Goal: Information Seeking & Learning: Check status

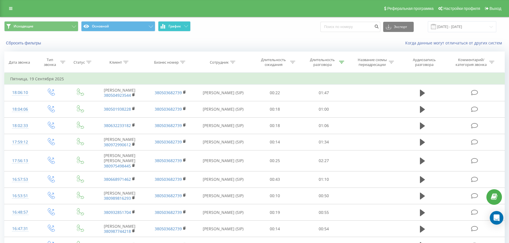
click at [179, 25] on span "График" at bounding box center [175, 26] width 12 height 4
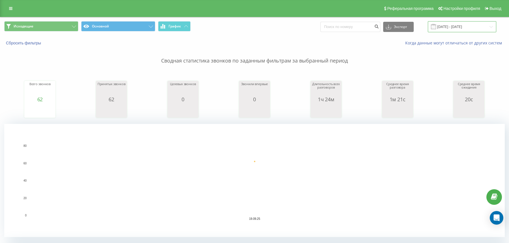
click at [447, 27] on input "[DATE] - [DATE]" at bounding box center [462, 26] width 68 height 11
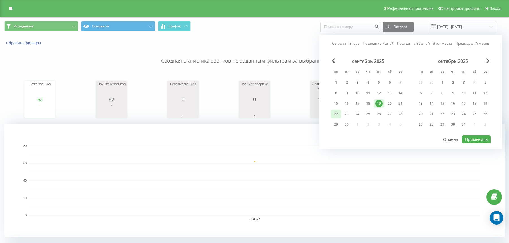
click at [334, 117] on div "22" at bounding box center [335, 113] width 7 height 7
click at [482, 139] on button "Применить" at bounding box center [476, 139] width 29 height 8
type input "[DATE] - [DATE]"
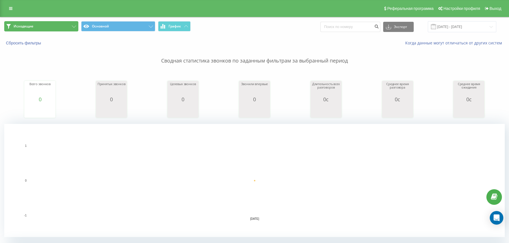
click at [63, 27] on button "Исходящие" at bounding box center [41, 26] width 74 height 10
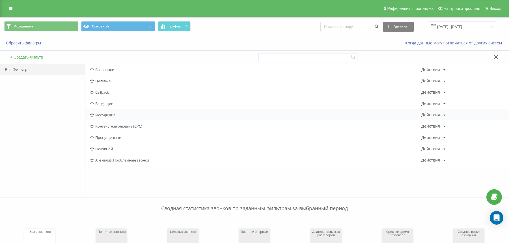
click at [104, 119] on div "Исходящие Действия Редактировать Копировать Удалить По умолчанию Поделиться" at bounding box center [296, 114] width 423 height 11
click at [102, 117] on span "Исходящие" at bounding box center [255, 115] width 331 height 4
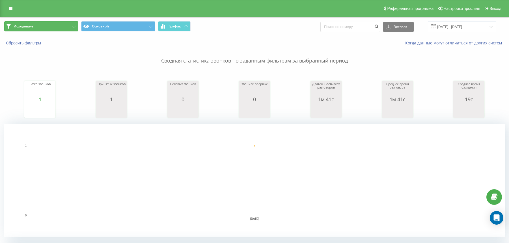
click at [70, 27] on button "Исходящие" at bounding box center [41, 26] width 74 height 10
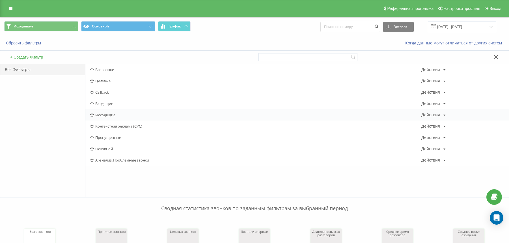
click at [96, 117] on span "Исходящие" at bounding box center [255, 115] width 331 height 4
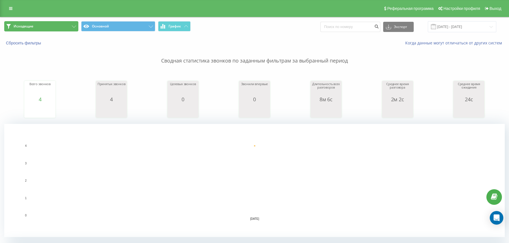
click at [48, 22] on button "Исходящие" at bounding box center [41, 26] width 74 height 10
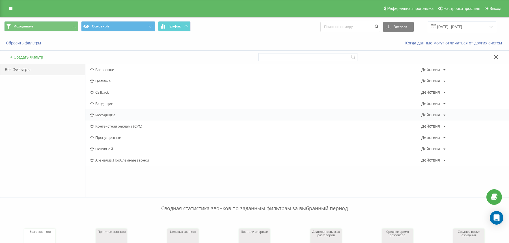
click at [105, 116] on span "Исходящие" at bounding box center [255, 115] width 331 height 4
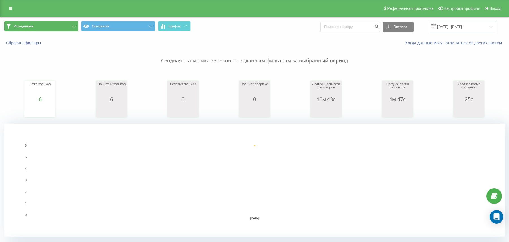
click at [61, 29] on button "Исходящие" at bounding box center [41, 26] width 74 height 10
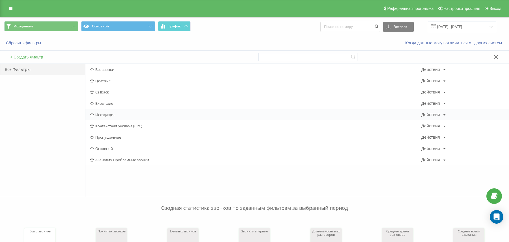
click at [108, 113] on span "Исходящие" at bounding box center [255, 115] width 331 height 4
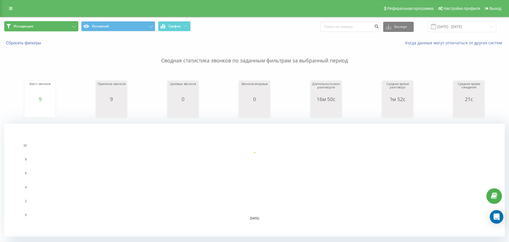
click at [68, 30] on button "Исходящие" at bounding box center [41, 26] width 74 height 10
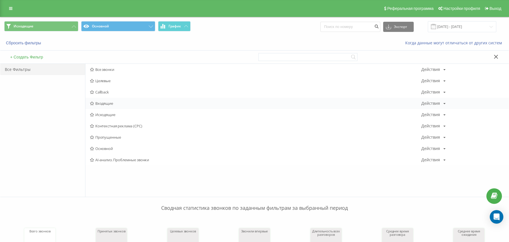
click at [106, 100] on div "Входящие Действия Редактировать Копировать Удалить По умолчанию Поделиться" at bounding box center [296, 103] width 423 height 11
click at [103, 104] on span "Входящие" at bounding box center [255, 104] width 331 height 4
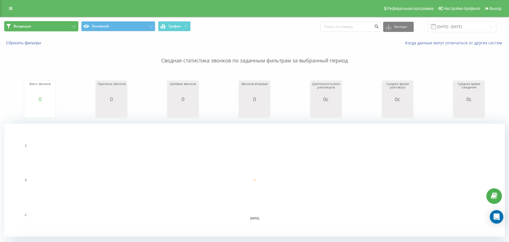
click at [49, 25] on button "Входящие" at bounding box center [41, 26] width 74 height 10
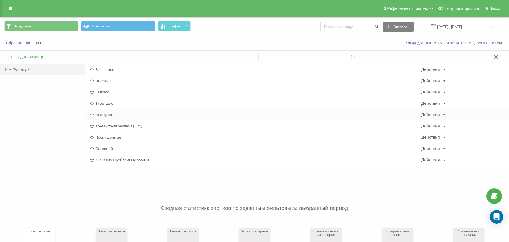
click at [112, 111] on div "Исходящие Действия Редактировать Копировать Удалить По умолчанию Поделиться" at bounding box center [296, 114] width 423 height 11
click at [112, 114] on span "Исходящие" at bounding box center [255, 115] width 331 height 4
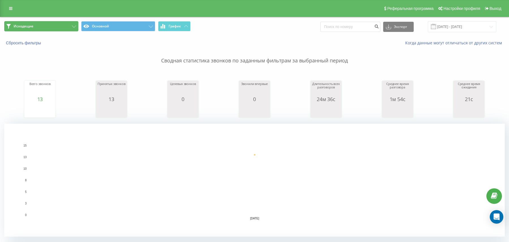
click at [57, 30] on button "Исходящие" at bounding box center [41, 26] width 74 height 10
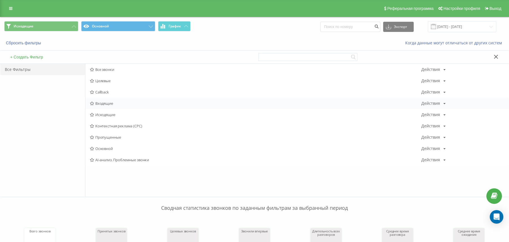
click at [111, 105] on span "Входящие" at bounding box center [255, 104] width 331 height 4
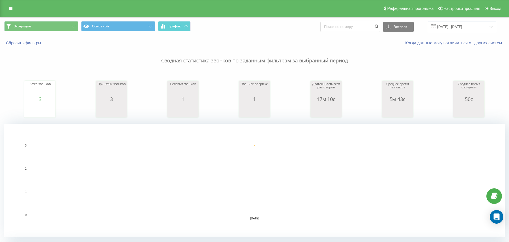
click at [49, 33] on div "Входящие Основной График Экспорт .csv .xls .xlsx [DATE] - [DATE]" at bounding box center [254, 26] width 509 height 19
click at [48, 29] on button "Входящие" at bounding box center [41, 26] width 74 height 10
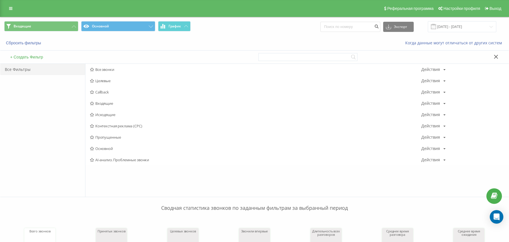
click at [102, 114] on span "Исходящие" at bounding box center [255, 115] width 331 height 4
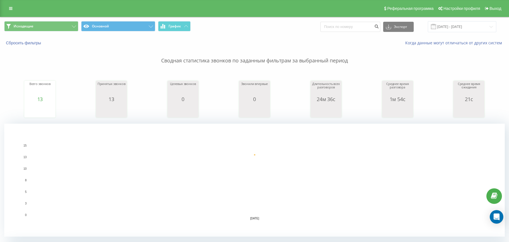
drag, startPoint x: 75, startPoint y: 59, endPoint x: 82, endPoint y: 59, distance: 7.4
click at [75, 59] on p "Сводная статистика звонков по заданным фильтрам за выбранный период" at bounding box center [254, 55] width 501 height 19
click at [59, 29] on button "Исходящие" at bounding box center [41, 26] width 74 height 10
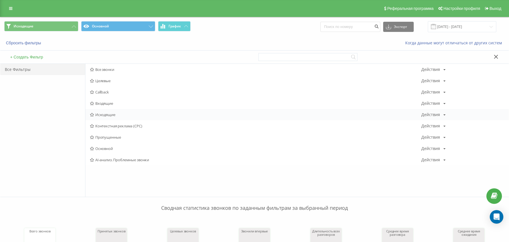
click at [108, 117] on span "Исходящие" at bounding box center [255, 115] width 331 height 4
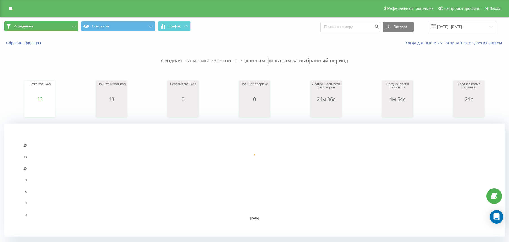
click at [55, 28] on button "Исходящие" at bounding box center [41, 26] width 74 height 10
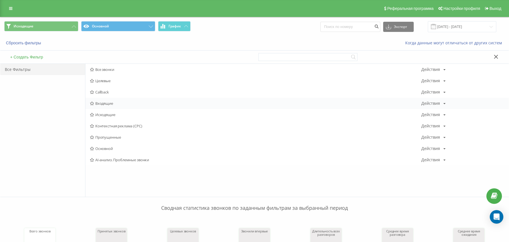
click at [106, 103] on span "Входящие" at bounding box center [255, 104] width 331 height 4
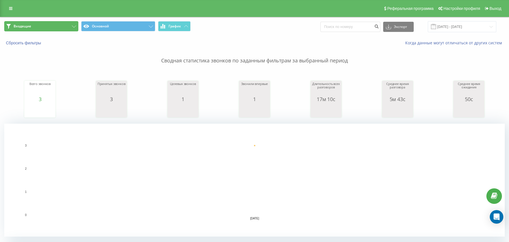
click at [68, 27] on button "Входящие" at bounding box center [41, 26] width 74 height 10
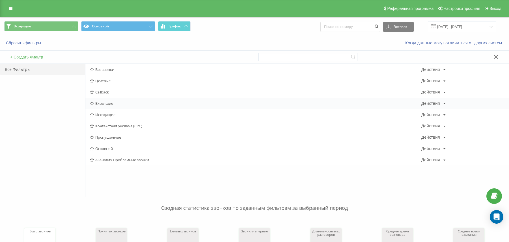
click at [105, 103] on span "Входящие" at bounding box center [255, 104] width 331 height 4
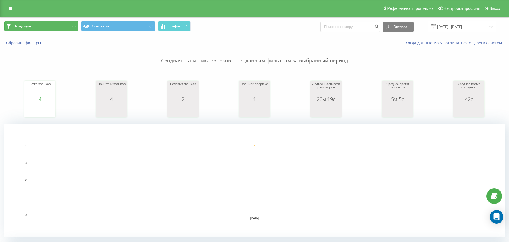
click at [48, 21] on button "Входящие" at bounding box center [41, 26] width 74 height 10
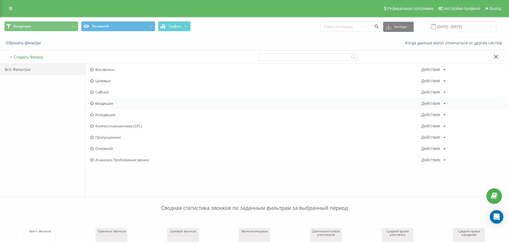
click at [109, 105] on span "Входящие" at bounding box center [255, 104] width 331 height 4
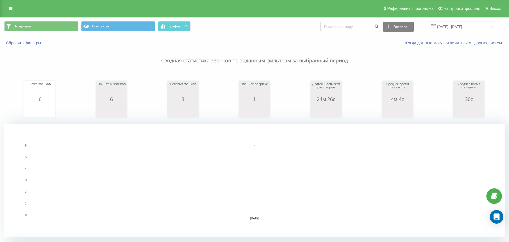
click at [54, 32] on span "Входящие Основной График" at bounding box center [127, 26] width 246 height 11
click at [53, 28] on button "Входящие" at bounding box center [41, 26] width 74 height 10
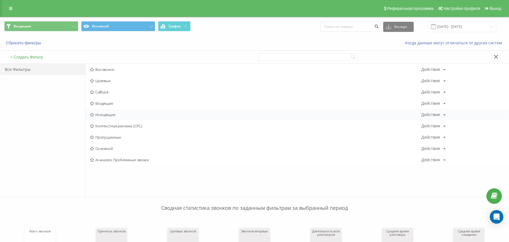
click at [104, 114] on span "Исходящие" at bounding box center [255, 115] width 331 height 4
